Goal: Task Accomplishment & Management: Manage account settings

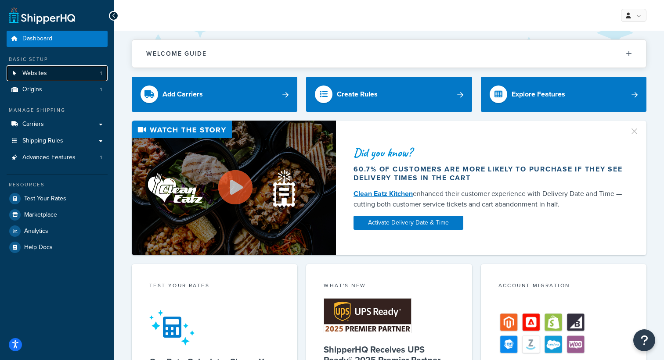
click at [95, 75] on link "Websites 1" at bounding box center [57, 73] width 101 height 16
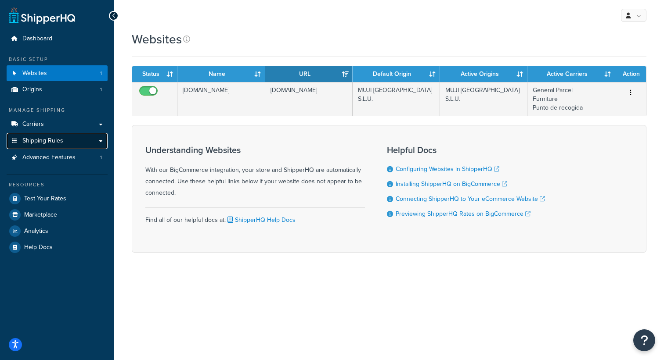
click at [101, 142] on link "Shipping Rules" at bounding box center [57, 141] width 101 height 16
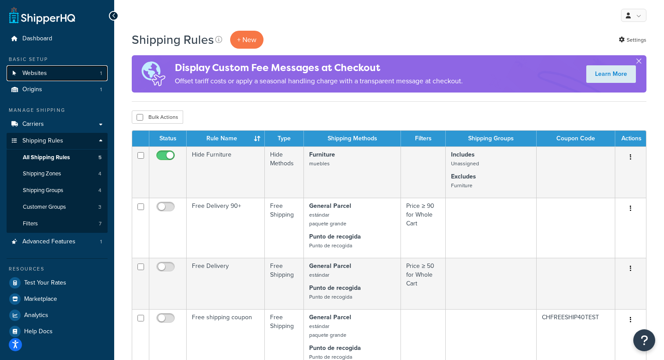
click at [80, 72] on link "Websites 1" at bounding box center [57, 73] width 101 height 16
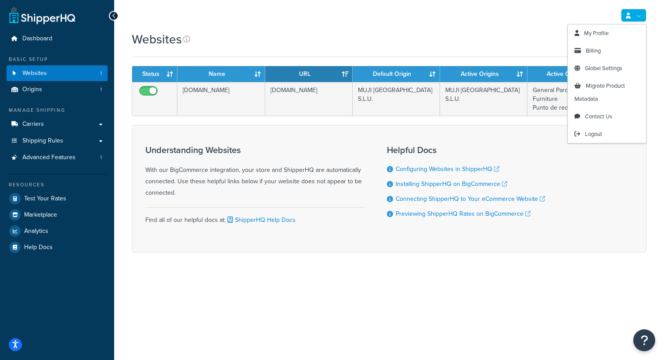
click at [635, 16] on link at bounding box center [633, 15] width 25 height 13
click at [595, 64] on link "Global Settings" at bounding box center [606, 69] width 78 height 18
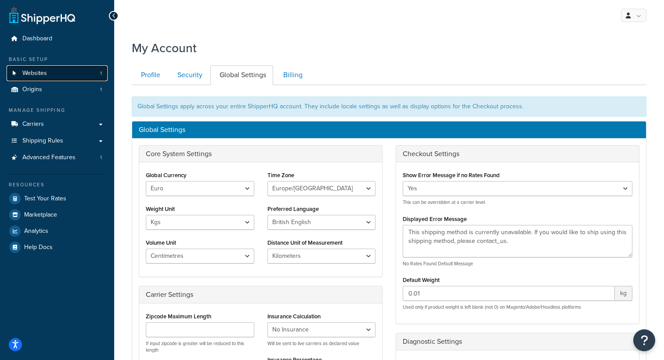
click at [72, 78] on link "Websites 1" at bounding box center [57, 73] width 101 height 16
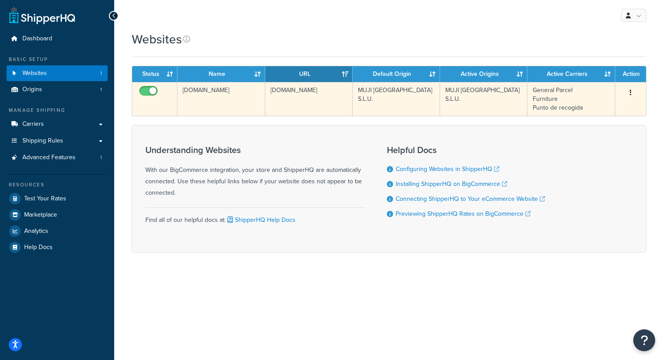
click at [630, 92] on icon "button" at bounding box center [630, 93] width 2 height 6
click at [595, 111] on link "Edit" at bounding box center [594, 110] width 69 height 18
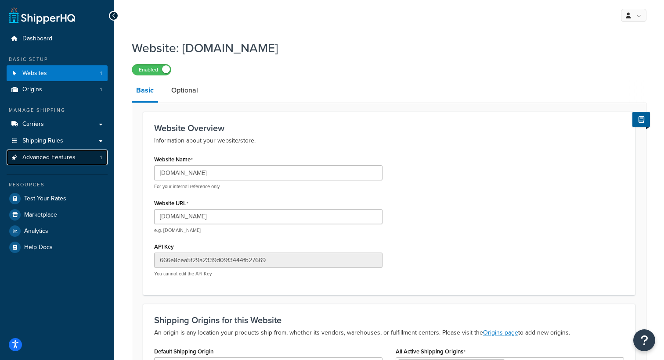
click at [100, 158] on span "1" at bounding box center [101, 157] width 2 height 7
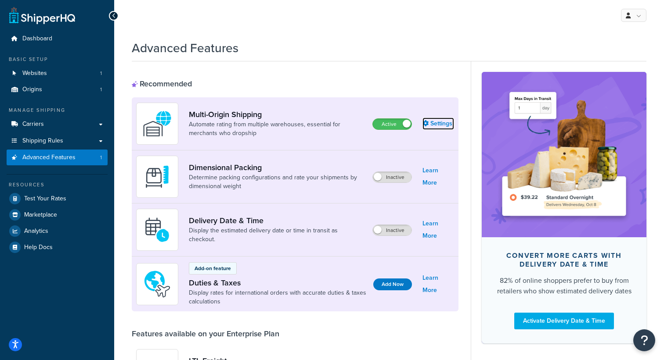
click at [433, 127] on link "Settings" at bounding box center [438, 124] width 32 height 12
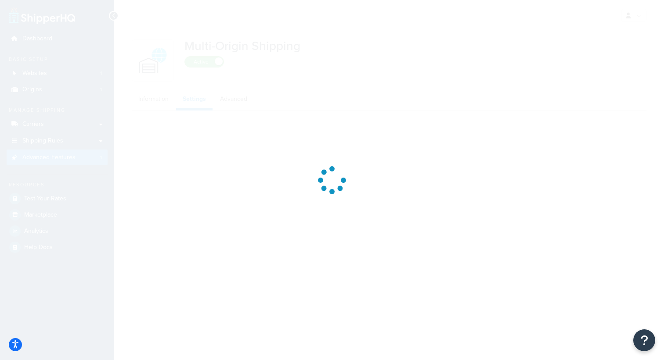
select select "false"
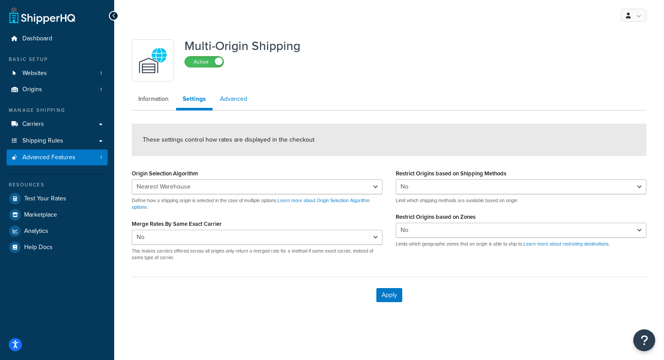
click at [233, 99] on link "Advanced" at bounding box center [233, 99] width 40 height 18
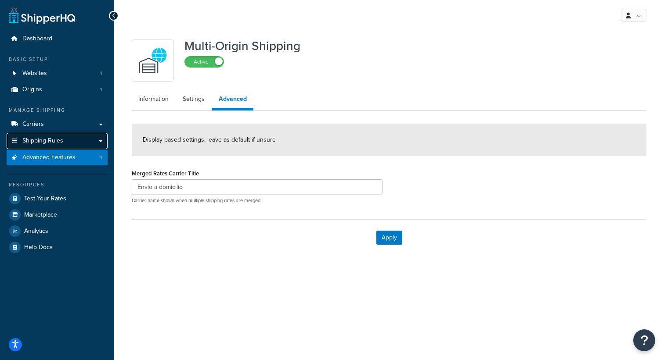
click at [52, 139] on span "Shipping Rules" at bounding box center [42, 140] width 41 height 7
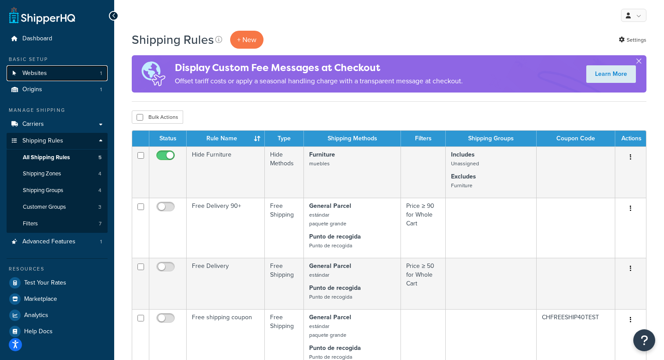
click at [96, 68] on link "Websites 1" at bounding box center [57, 73] width 101 height 16
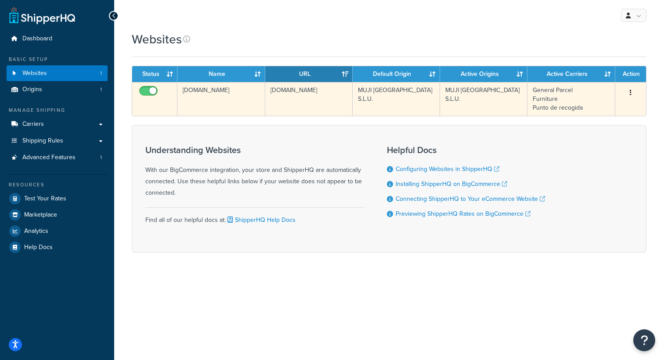
click at [631, 93] on button "button" at bounding box center [630, 93] width 12 height 14
click at [600, 111] on link "Edit" at bounding box center [594, 110] width 69 height 18
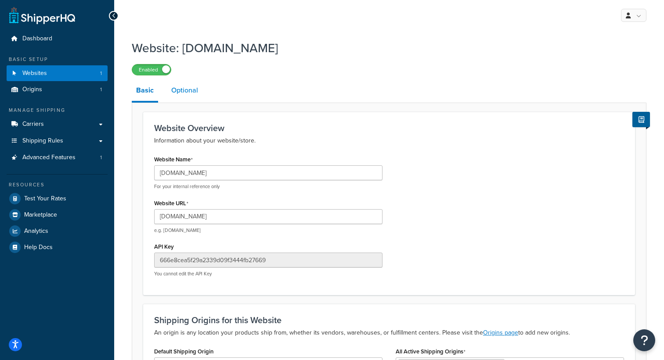
click at [178, 89] on link "Optional" at bounding box center [185, 90] width 36 height 21
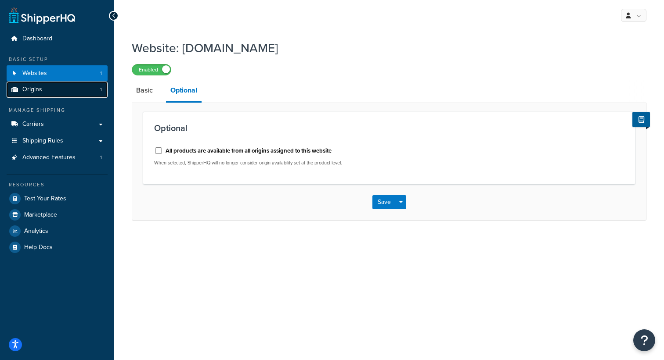
click at [60, 92] on link "Origins 1" at bounding box center [57, 90] width 101 height 16
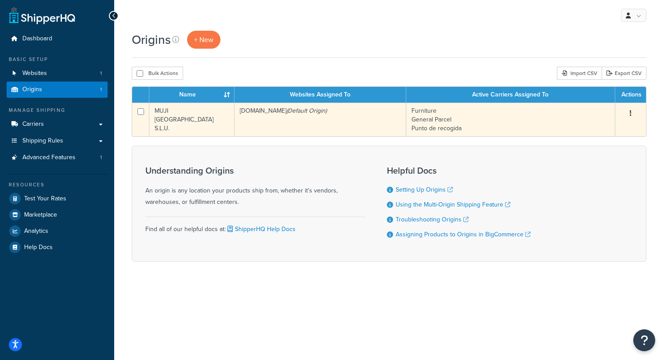
click at [632, 114] on button "button" at bounding box center [630, 114] width 12 height 14
click at [620, 129] on link "Edit" at bounding box center [601, 130] width 69 height 18
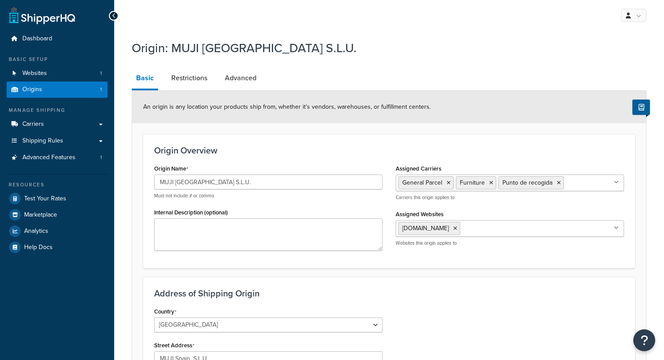
select select "1198"
select select "438"
click at [605, 132] on form "An origin is any location your products ship from, whether it’s vendors, wareho…" at bounding box center [388, 333] width 513 height 484
click at [195, 74] on link "Restrictions" at bounding box center [189, 78] width 45 height 21
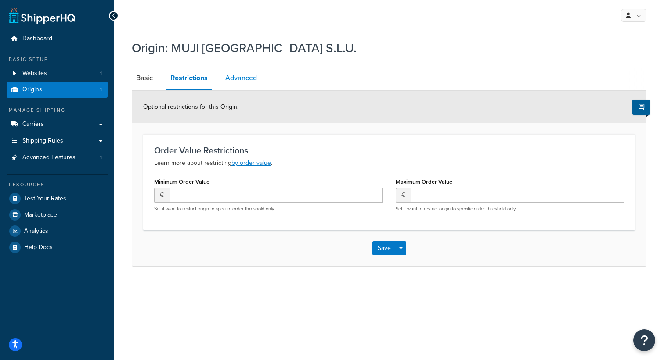
click at [248, 74] on link "Advanced" at bounding box center [241, 78] width 40 height 21
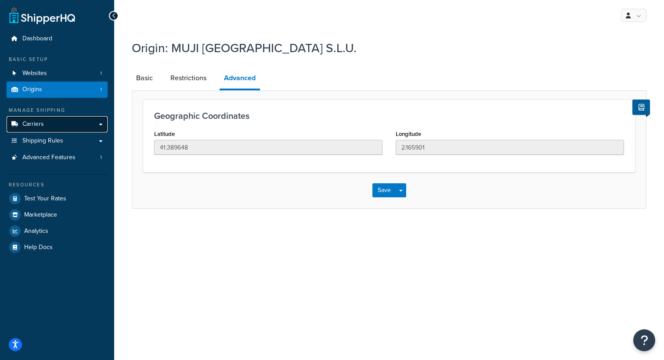
click at [85, 124] on link "Carriers" at bounding box center [57, 124] width 101 height 16
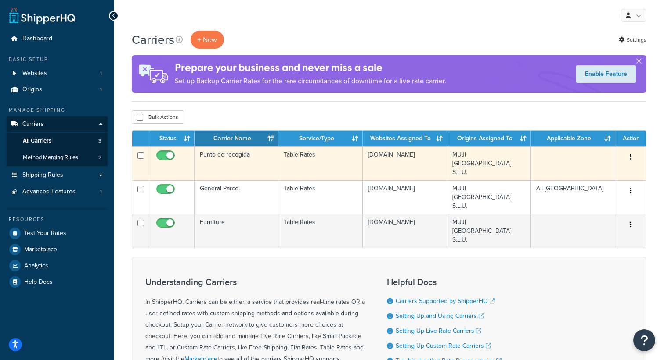
click at [631, 157] on icon "button" at bounding box center [630, 157] width 2 height 6
click at [589, 174] on link "Edit" at bounding box center [594, 175] width 69 height 18
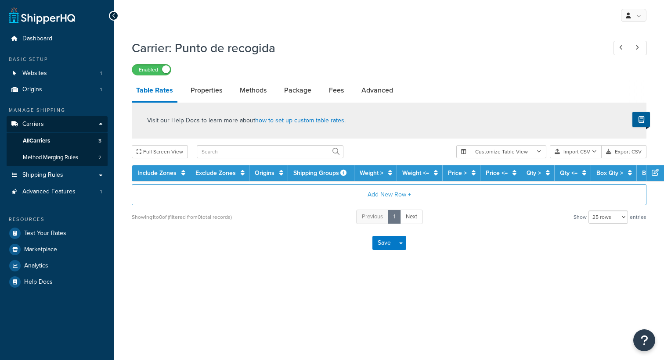
select select "25"
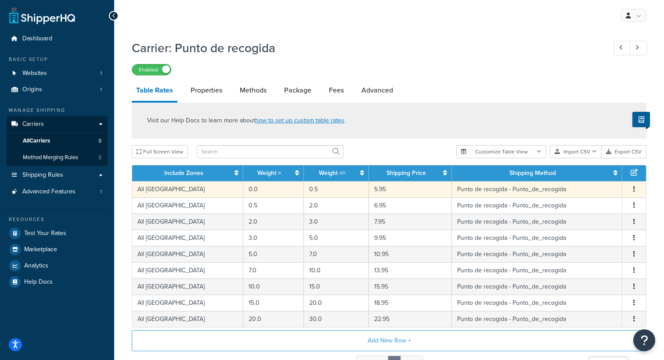
click at [635, 191] on button "button" at bounding box center [633, 190] width 7 height 10
click at [580, 172] on div "Edit" at bounding box center [589, 173] width 62 height 18
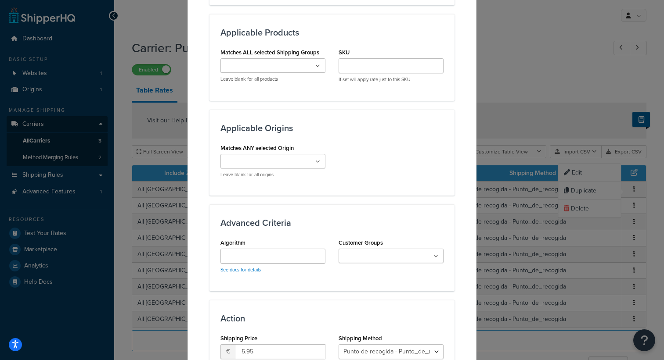
scroll to position [560, 0]
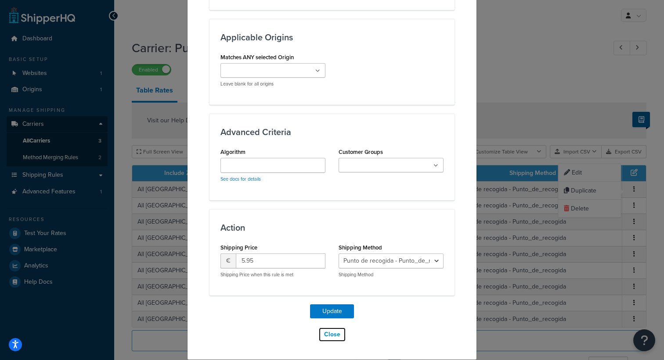
click at [333, 336] on button "Close" at bounding box center [332, 334] width 28 height 15
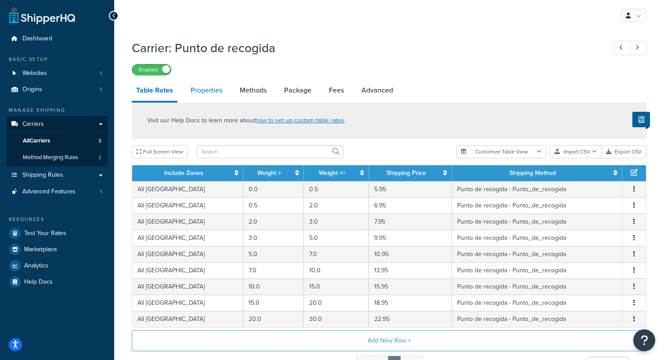
click at [205, 91] on link "Properties" at bounding box center [206, 90] width 40 height 21
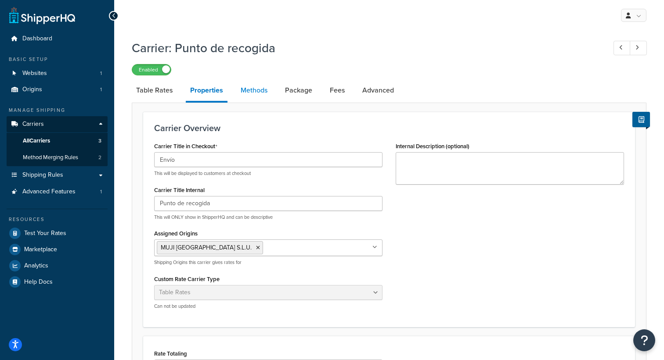
click at [254, 90] on link "Methods" at bounding box center [254, 90] width 36 height 21
select select "25"
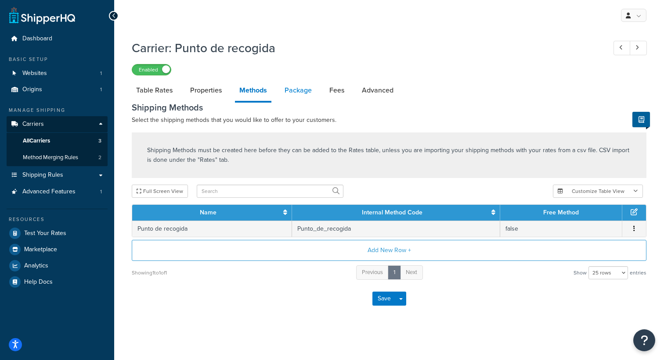
click at [298, 90] on link "Package" at bounding box center [298, 90] width 36 height 21
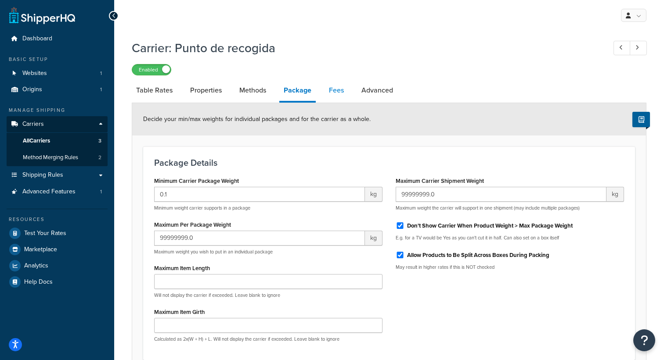
click at [337, 90] on link "Fees" at bounding box center [336, 90] width 24 height 21
select select "AFTER"
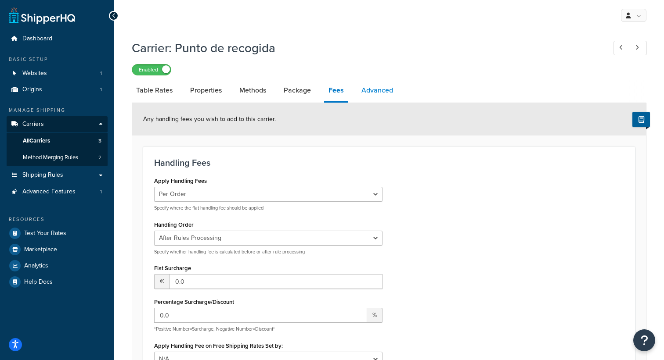
click at [373, 85] on link "Advanced" at bounding box center [377, 90] width 40 height 21
select select "false"
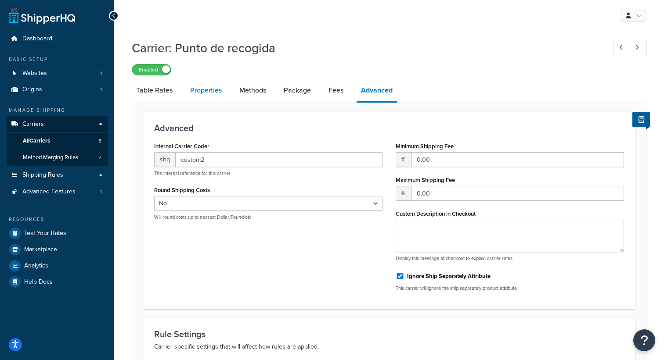
click at [209, 90] on link "Properties" at bounding box center [206, 90] width 40 height 21
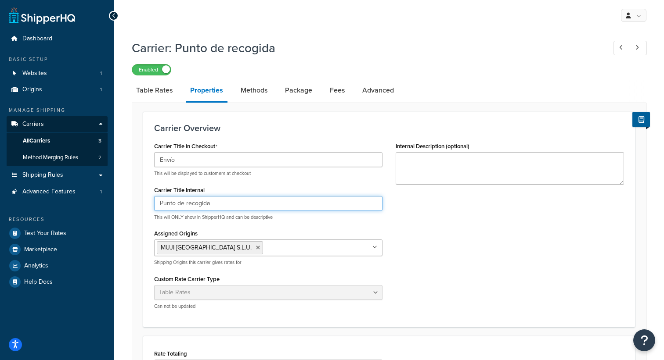
click at [221, 207] on input "Punto de recogida" at bounding box center [268, 203] width 228 height 15
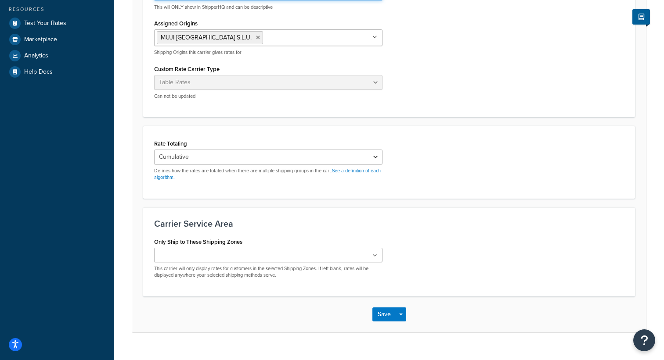
scroll to position [227, 0]
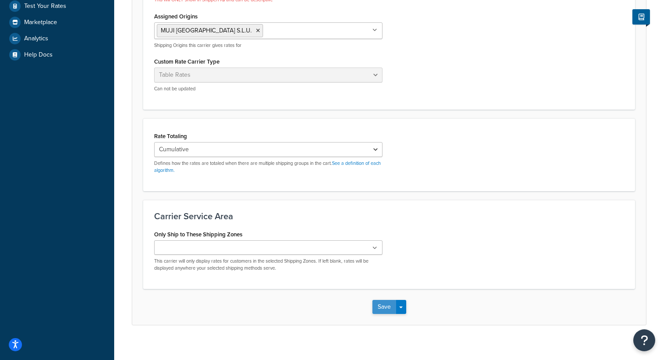
click at [388, 297] on div "Save Save Dropdown Save and Edit" at bounding box center [388, 307] width 513 height 36
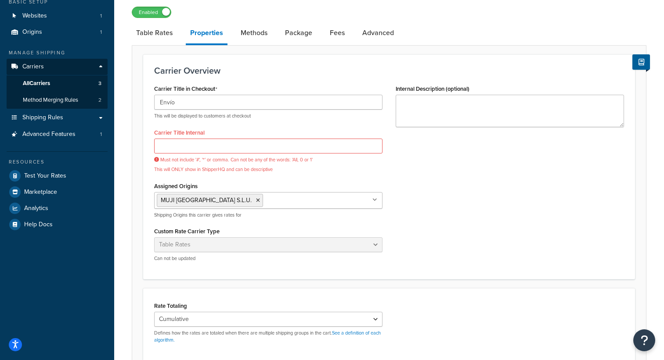
scroll to position [57, 0]
click at [316, 144] on input "Carrier Title Internal" at bounding box center [268, 146] width 228 height 15
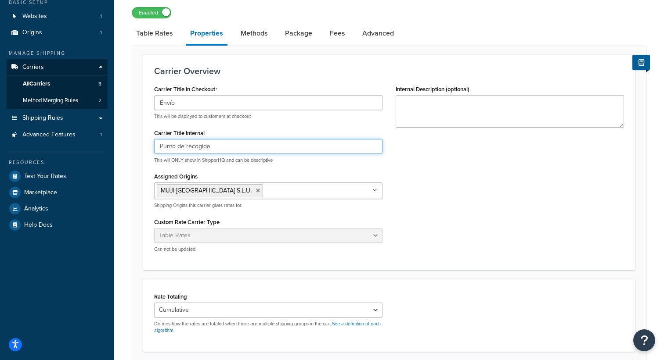
type input "Punto de recogida"
click at [394, 167] on div "Carrier Title in Checkout Envío This will be displayed to customers at checkout…" at bounding box center [388, 171] width 483 height 176
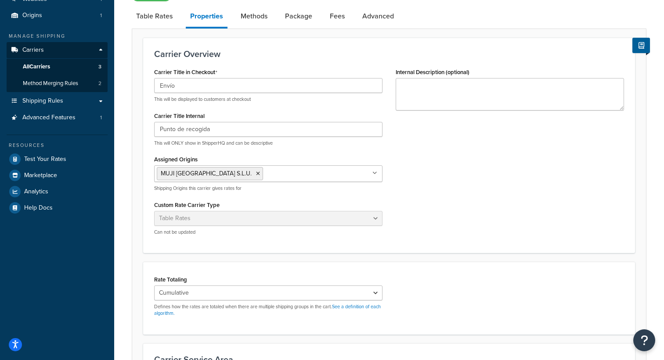
scroll to position [0, 0]
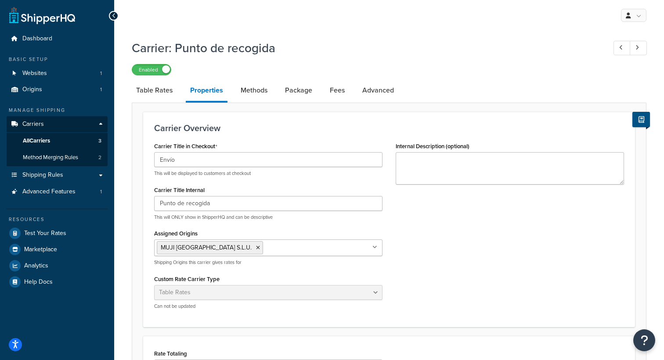
click at [642, 121] on icon at bounding box center [641, 119] width 6 height 7
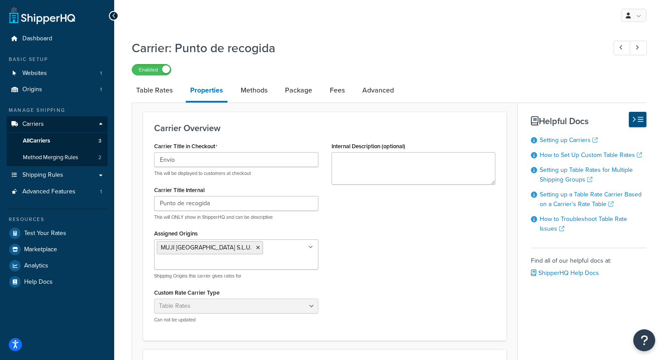
click at [642, 121] on icon at bounding box center [640, 119] width 6 height 7
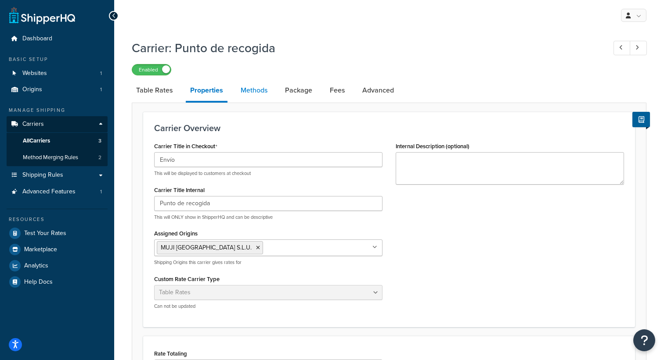
click at [255, 93] on link "Methods" at bounding box center [254, 90] width 36 height 21
select select "25"
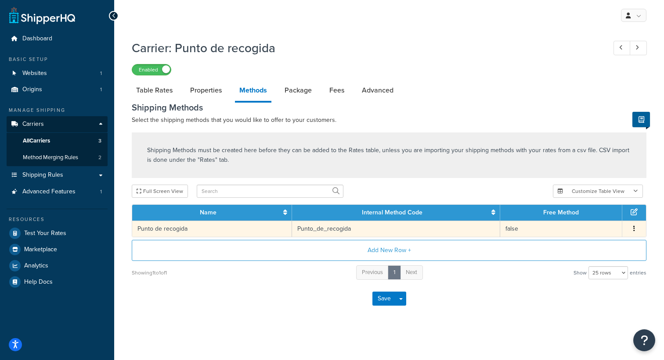
click at [633, 230] on icon "button" at bounding box center [634, 229] width 2 height 6
click at [583, 222] on div "Edit" at bounding box center [589, 221] width 62 height 18
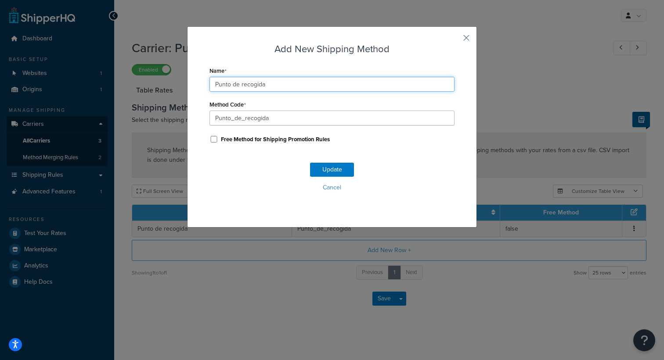
click at [300, 88] on input "Punto de recogida" at bounding box center [331, 84] width 245 height 15
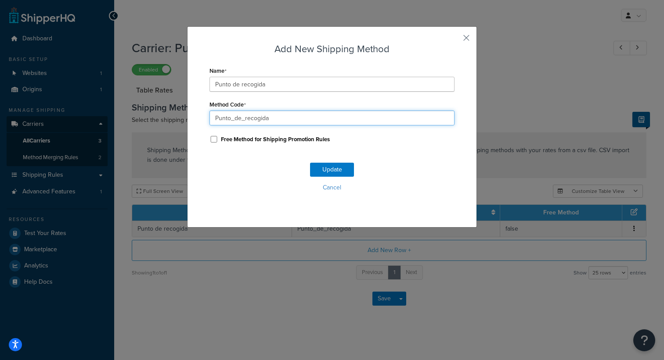
click at [377, 119] on input "Punto_de_recogida" at bounding box center [331, 118] width 245 height 15
click at [327, 190] on button "Cancel" at bounding box center [331, 187] width 245 height 13
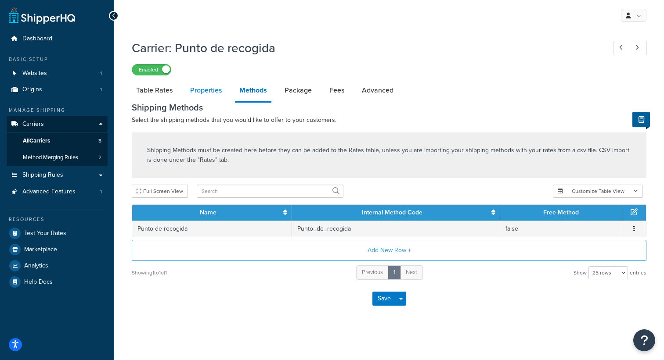
click at [216, 88] on link "Properties" at bounding box center [206, 90] width 40 height 21
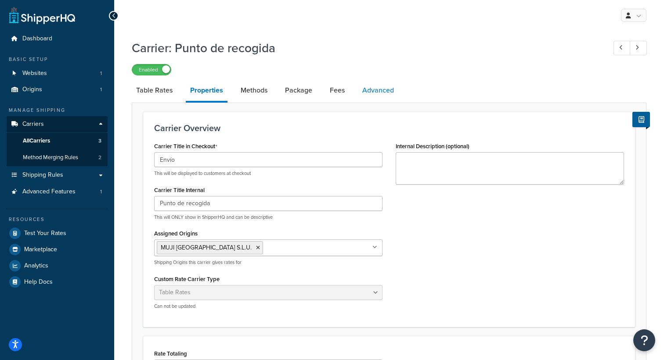
click at [371, 95] on link "Advanced" at bounding box center [378, 90] width 40 height 21
select select "false"
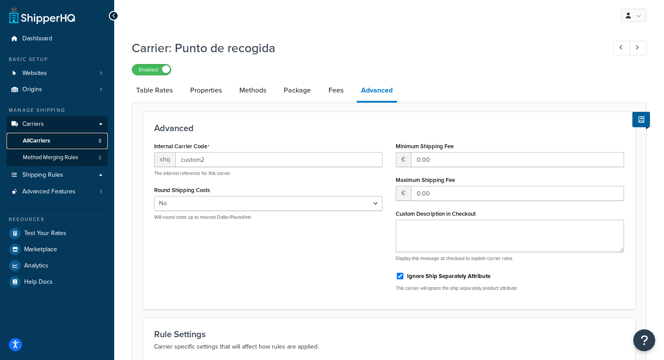
click at [63, 143] on link "All Carriers 3" at bounding box center [57, 141] width 101 height 16
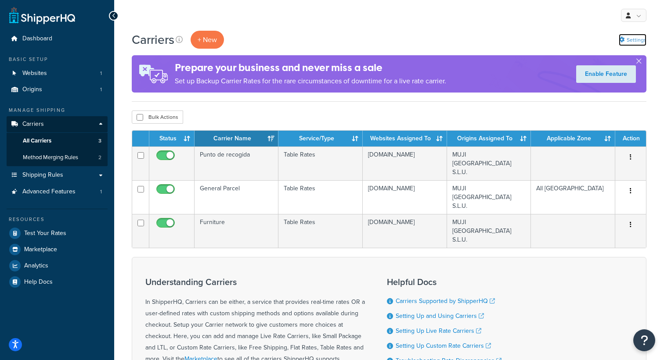
click at [633, 38] on link "Settings" at bounding box center [632, 40] width 28 height 12
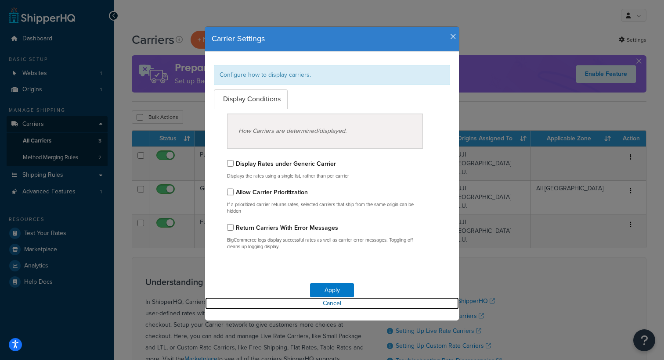
click at [323, 301] on link "Cancel" at bounding box center [332, 304] width 254 height 12
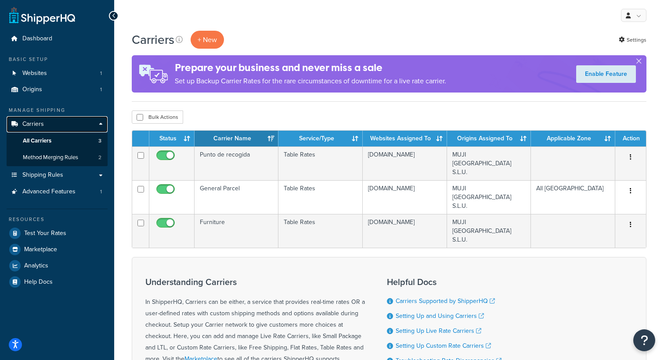
click at [99, 123] on link "Carriers" at bounding box center [57, 124] width 101 height 16
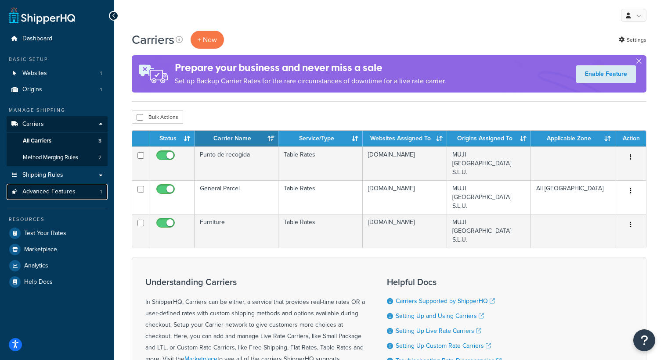
click at [74, 197] on link "Advanced Features 1" at bounding box center [57, 192] width 101 height 16
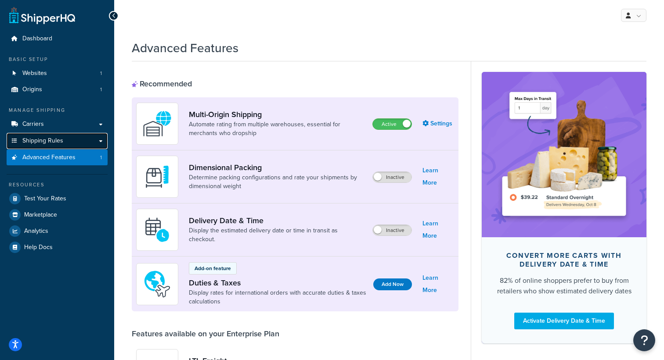
click at [99, 144] on link "Shipping Rules" at bounding box center [57, 141] width 101 height 16
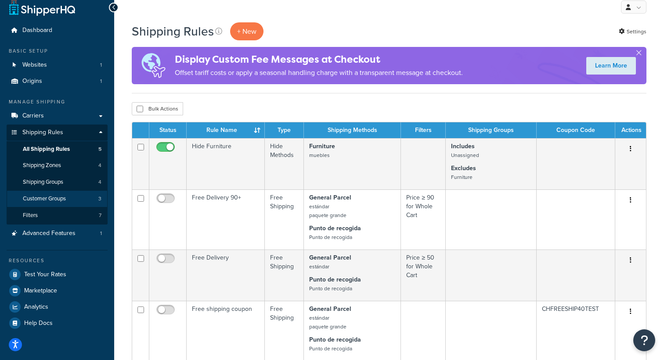
scroll to position [0, 0]
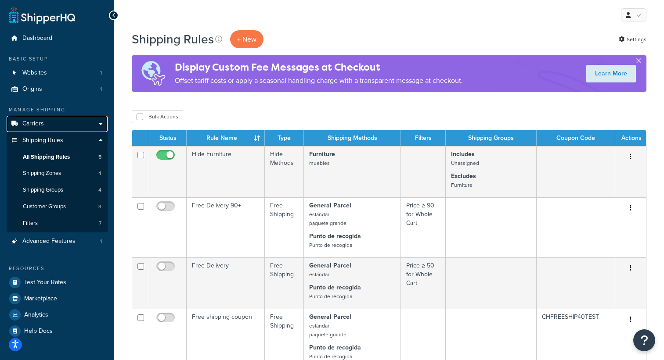
click at [103, 124] on link "Carriers" at bounding box center [57, 124] width 101 height 16
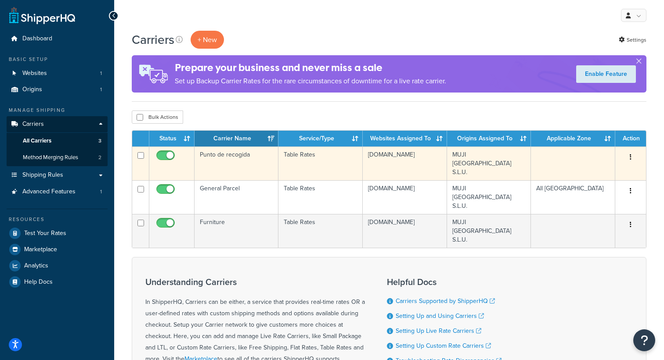
click at [634, 155] on button "button" at bounding box center [630, 158] width 12 height 14
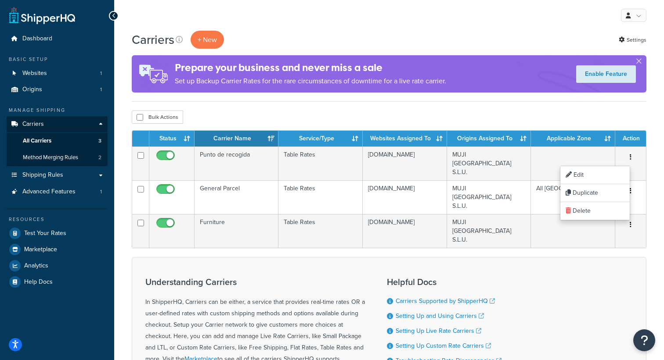
click at [535, 276] on div "Understanding Carriers In ShipperHQ, Carriers can be either, a service that pro…" at bounding box center [389, 338] width 514 height 162
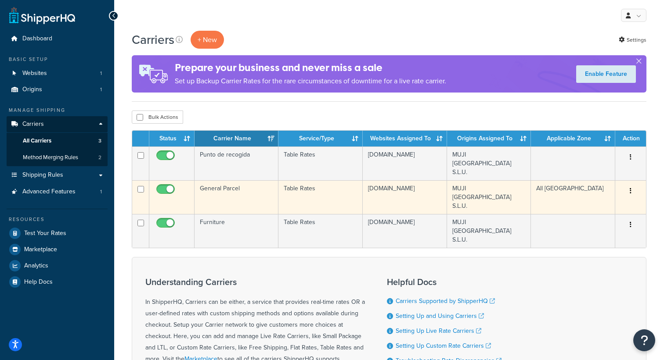
click at [629, 192] on icon "button" at bounding box center [630, 191] width 2 height 6
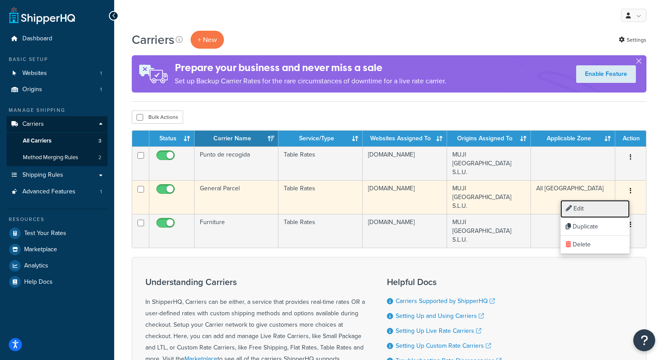
click at [608, 209] on link "Edit" at bounding box center [594, 209] width 69 height 18
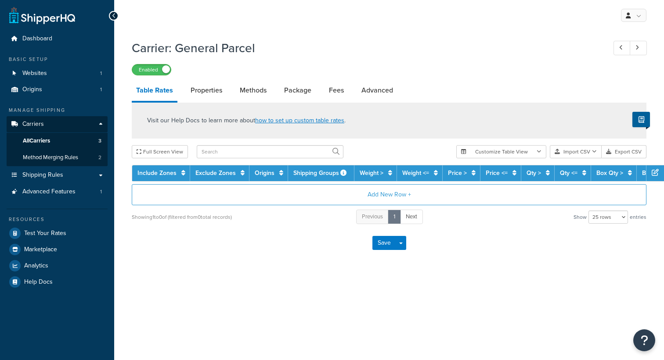
select select "25"
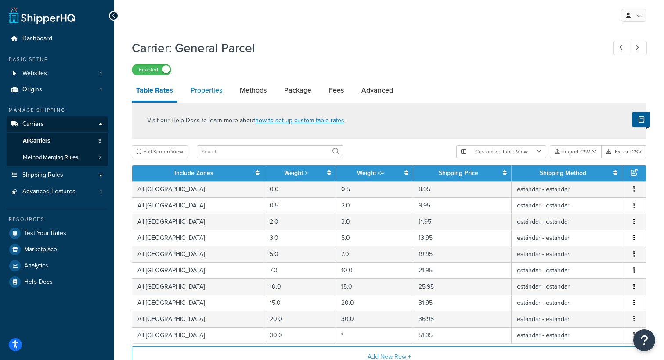
click at [214, 93] on link "Properties" at bounding box center [206, 90] width 40 height 21
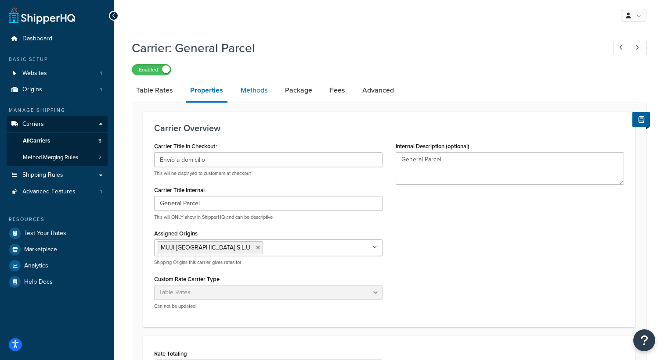
click at [255, 92] on link "Methods" at bounding box center [254, 90] width 36 height 21
select select "25"
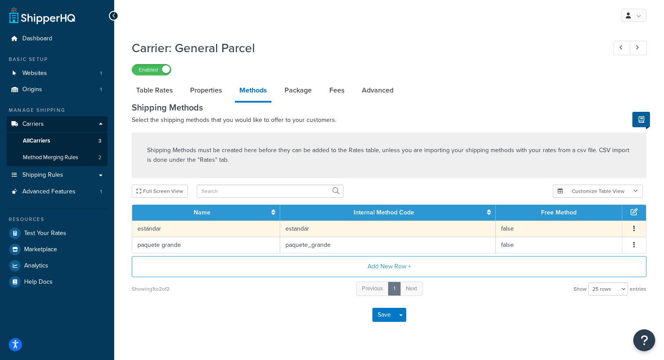
click at [636, 232] on button "button" at bounding box center [633, 229] width 7 height 10
click at [609, 222] on div "Edit" at bounding box center [589, 221] width 62 height 18
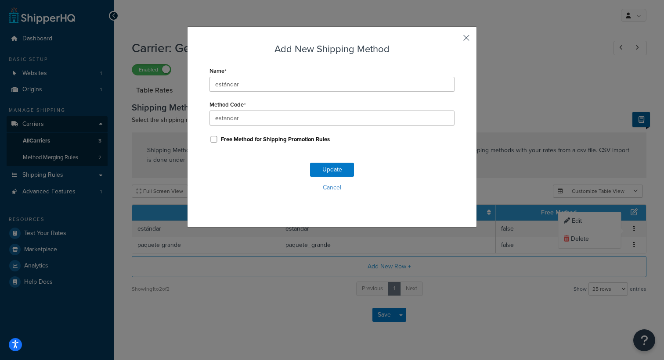
click at [454, 40] on button "button" at bounding box center [453, 41] width 2 height 2
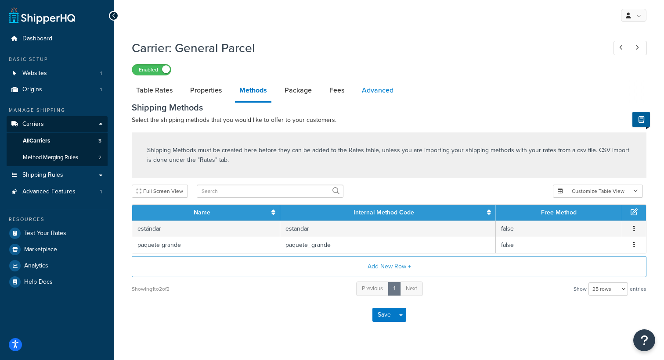
click at [373, 90] on link "Advanced" at bounding box center [377, 90] width 40 height 21
select select "false"
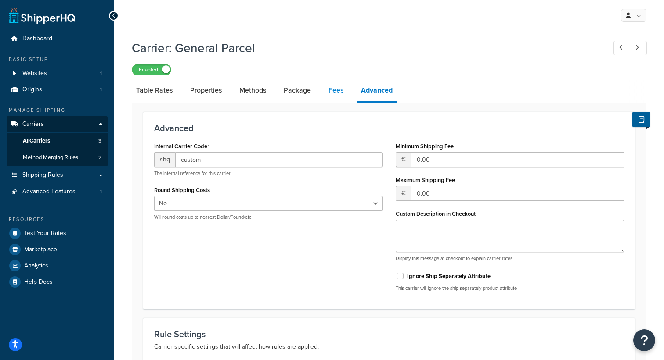
click at [335, 90] on link "Fees" at bounding box center [336, 90] width 24 height 21
select select "AFTER"
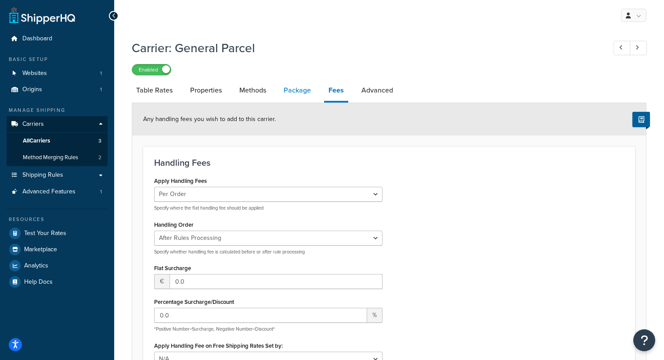
click at [306, 88] on link "Package" at bounding box center [297, 90] width 36 height 21
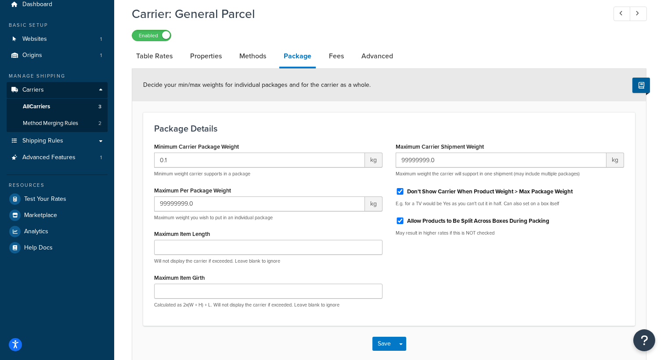
scroll to position [81, 0]
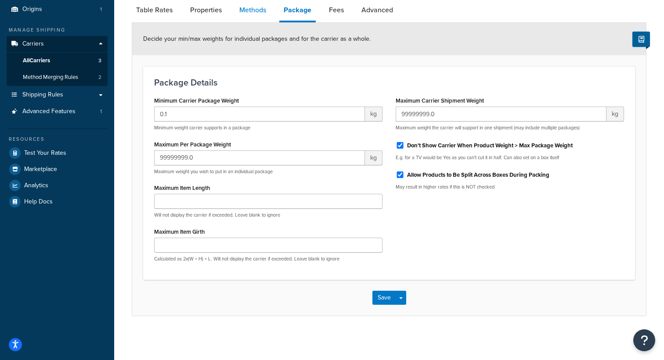
click at [253, 7] on link "Methods" at bounding box center [253, 10] width 36 height 21
select select "25"
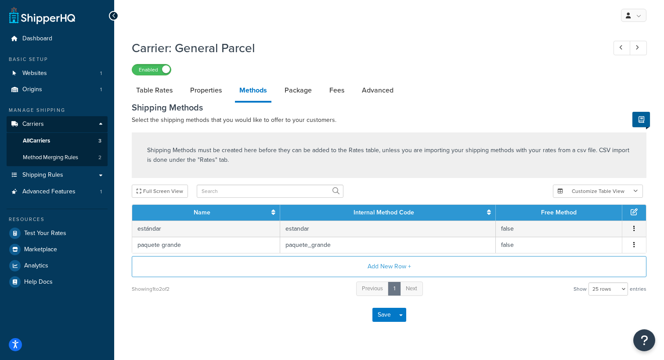
scroll to position [18, 0]
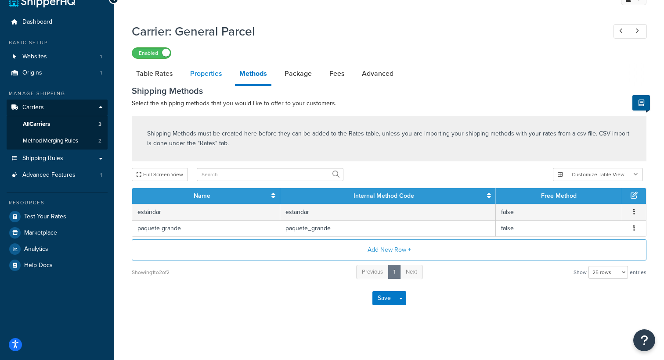
click at [215, 74] on link "Properties" at bounding box center [206, 73] width 40 height 21
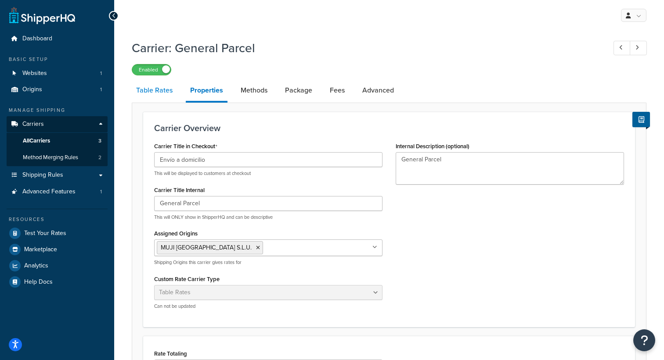
click at [162, 96] on link "Table Rates" at bounding box center [154, 90] width 45 height 21
select select "25"
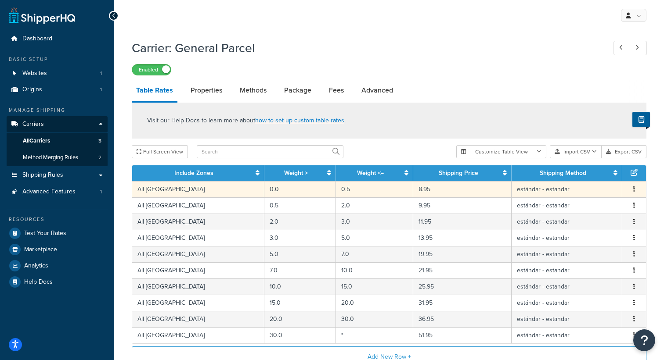
click at [635, 193] on button "button" at bounding box center [633, 190] width 7 height 10
click at [607, 172] on div "Edit" at bounding box center [589, 173] width 62 height 18
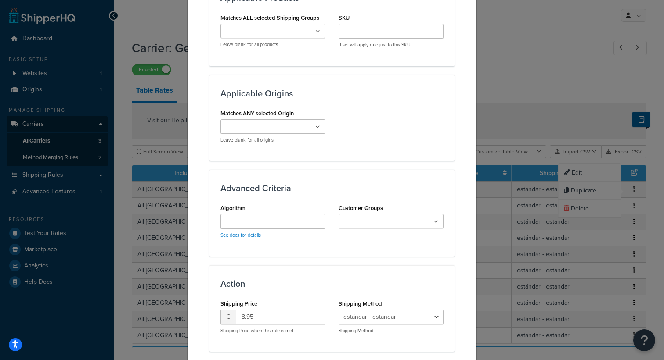
scroll to position [560, 0]
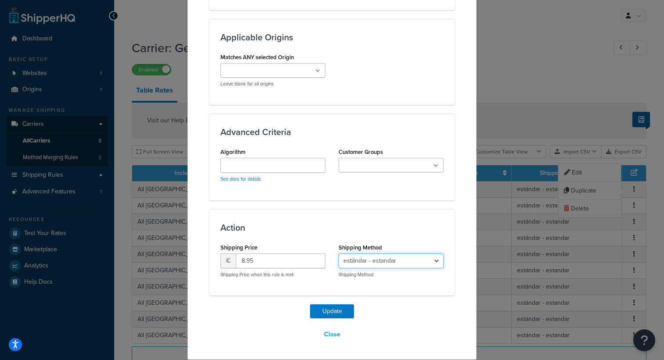
click at [435, 256] on select "estándar - estandar paquete grande - paquete_grande" at bounding box center [390, 261] width 105 height 15
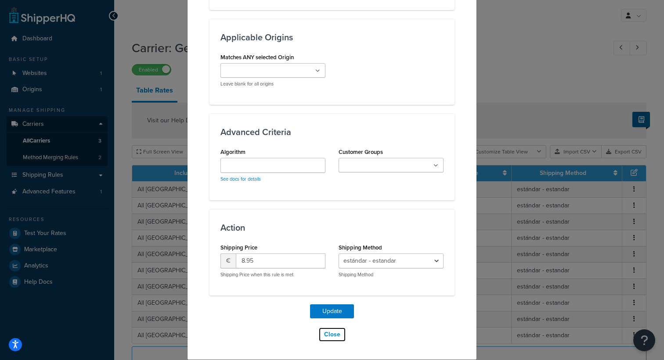
click at [331, 334] on button "Close" at bounding box center [332, 334] width 28 height 15
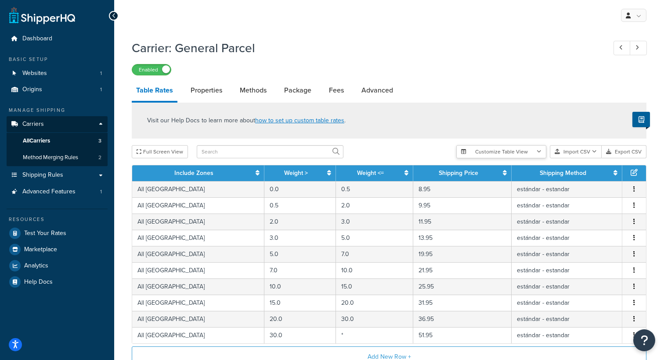
click at [528, 153] on button "Customize Table View" at bounding box center [501, 151] width 90 height 13
click at [381, 152] on div "Full Screen View" at bounding box center [290, 151] width 317 height 13
click at [213, 87] on link "Properties" at bounding box center [206, 90] width 40 height 21
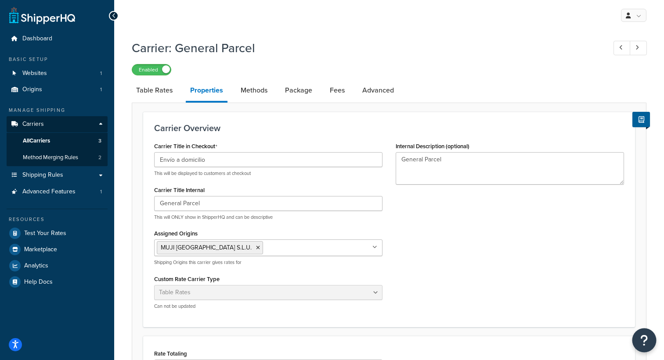
click at [644, 340] on icon "Open Resource Center" at bounding box center [644, 340] width 8 height 12
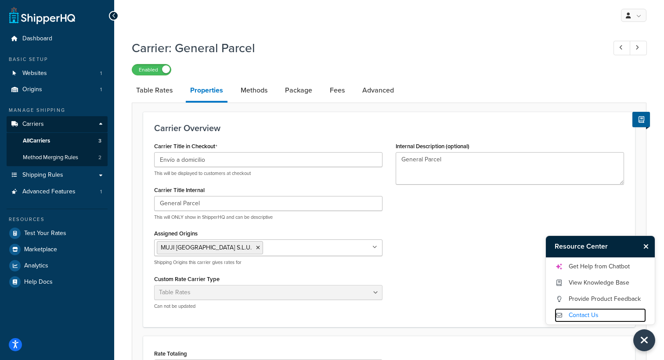
click at [582, 314] on link "Contact Us" at bounding box center [599, 316] width 91 height 14
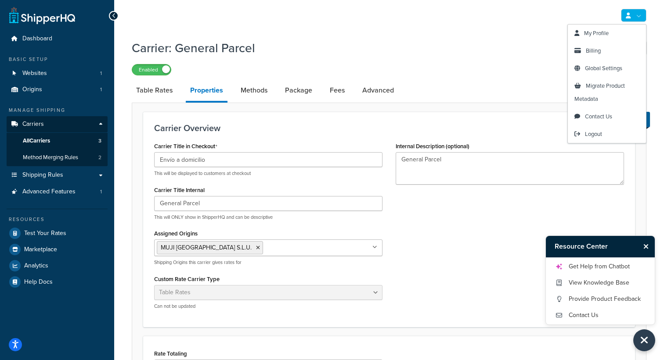
click at [635, 19] on link at bounding box center [633, 15] width 25 height 13
click at [607, 119] on span "Contact Us" at bounding box center [598, 116] width 27 height 8
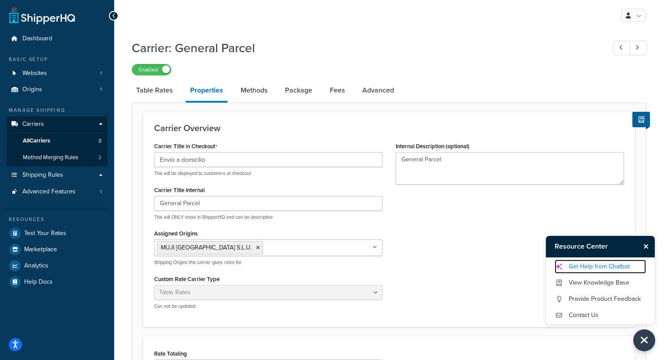
click at [594, 267] on link "Get Help from Chatbot" at bounding box center [599, 267] width 91 height 14
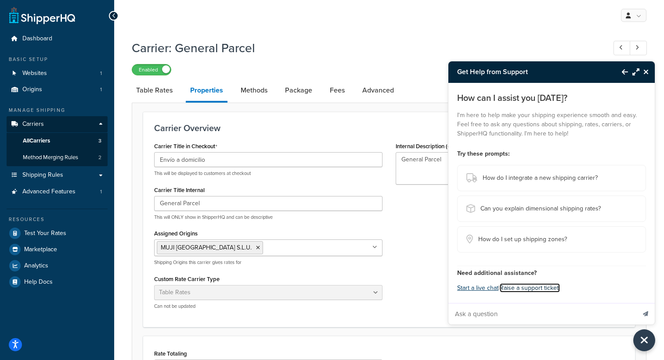
click at [525, 288] on link "Raise a support ticket." at bounding box center [529, 288] width 60 height 9
